Goal: Obtain resource: Download file/media

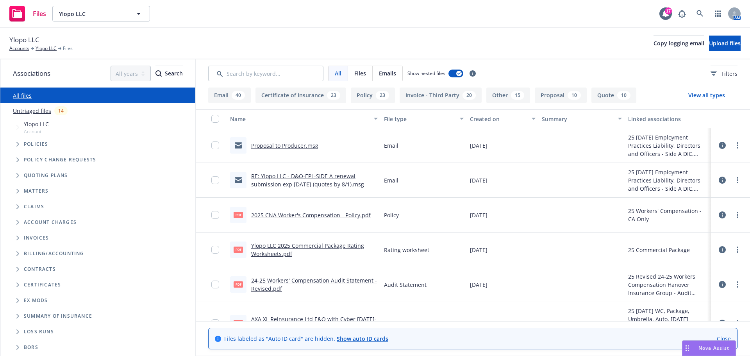
click at [13, 173] on span "Tree Example" at bounding box center [17, 175] width 13 height 13
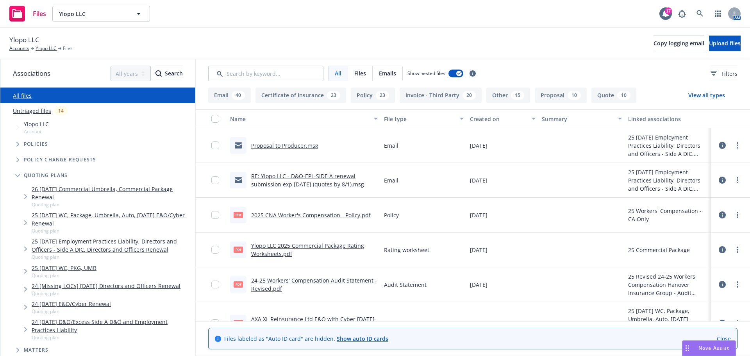
scroll to position [78, 0]
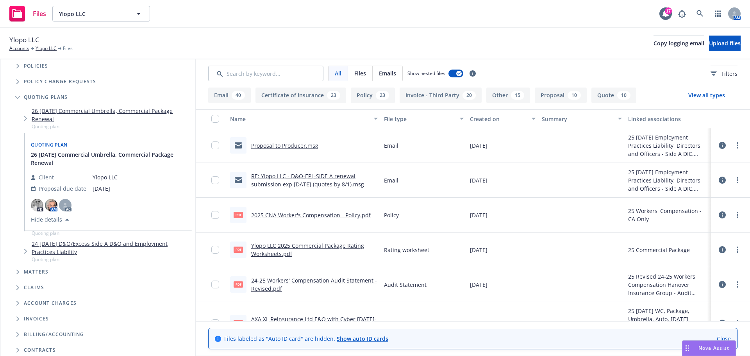
click at [93, 189] on span "[DATE]" at bounding box center [105, 188] width 25 height 8
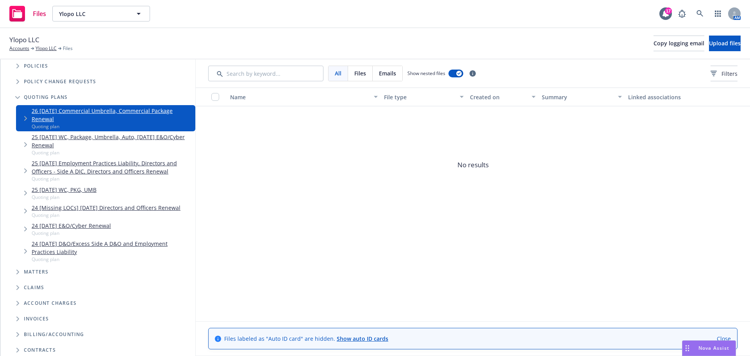
click at [75, 187] on link "25 [DATE] WC, PKG, UMB" at bounding box center [64, 190] width 65 height 8
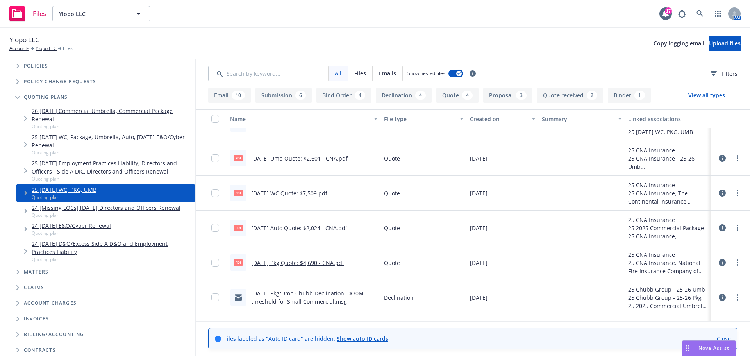
scroll to position [586, 0]
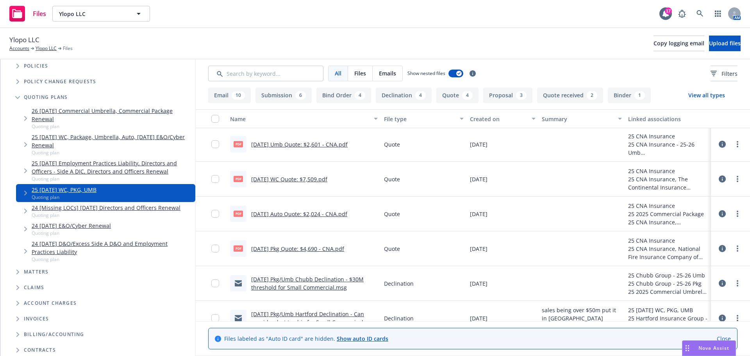
click at [300, 179] on link "[DATE] WC Quote: $7,509.pdf" at bounding box center [289, 178] width 76 height 7
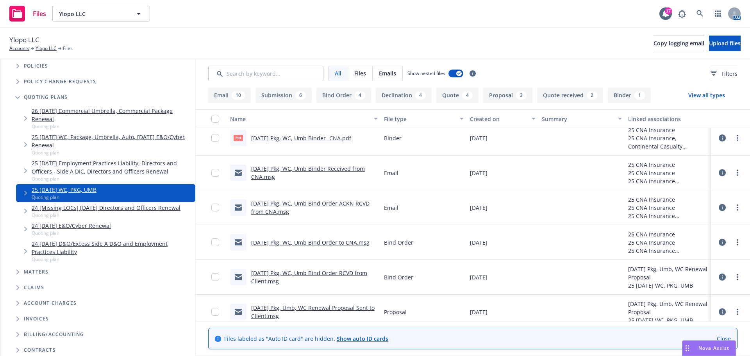
scroll to position [313, 0]
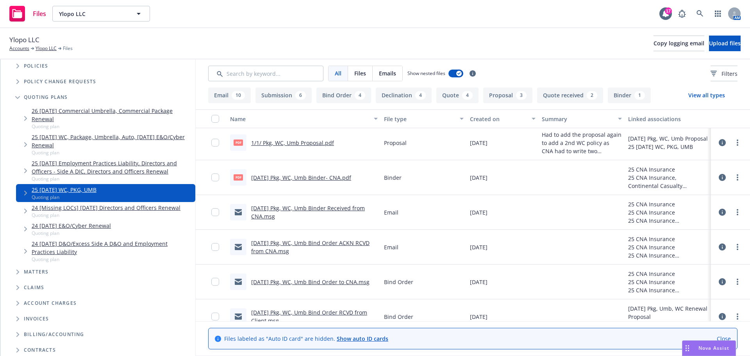
click at [297, 177] on link "[DATE] Pkg, WC, Umb Binder- CNA.pdf" at bounding box center [301, 177] width 100 height 7
